Goal: Browse casually: Explore the website without a specific task or goal

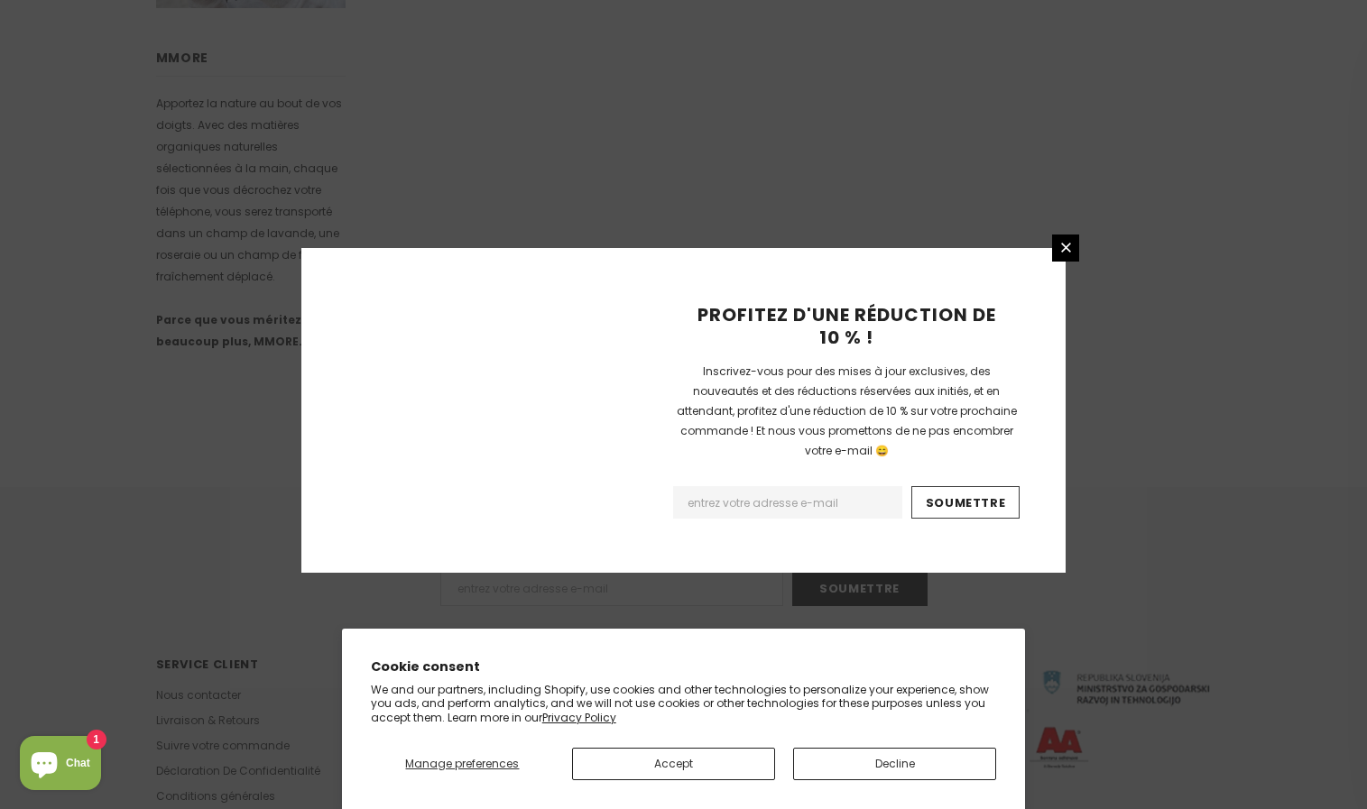
scroll to position [1084, 0]
